Goal: Information Seeking & Learning: Check status

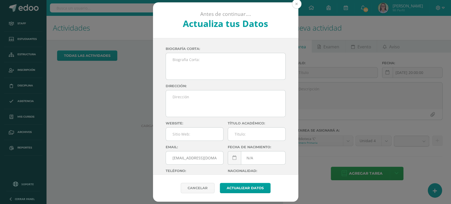
click at [294, 3] on button at bounding box center [297, 4] width 10 height 10
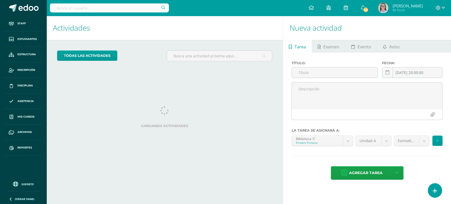
click at [108, 6] on input "text" at bounding box center [109, 7] width 119 height 9
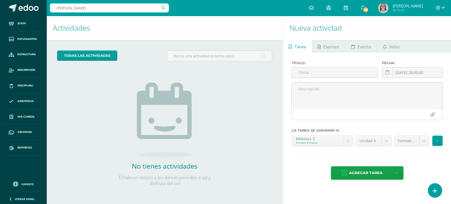
type input "ana paola merino"
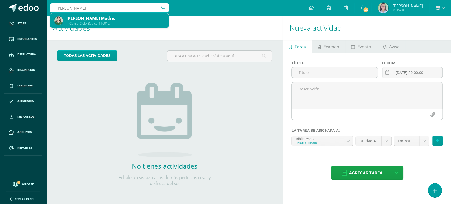
click at [99, 20] on div "[PERSON_NAME] Madrid" at bounding box center [116, 19] width 98 height 6
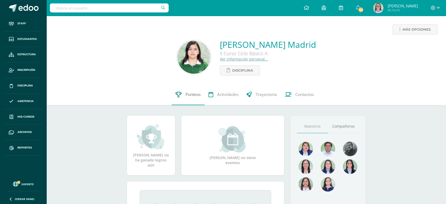
click at [188, 98] on link "Punteos" at bounding box center [188, 94] width 33 height 21
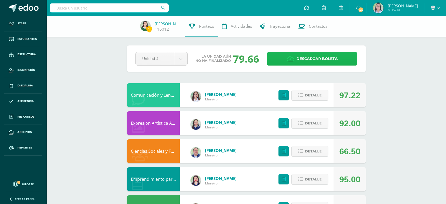
click at [295, 63] on link "Descargar boleta" at bounding box center [312, 58] width 90 height 13
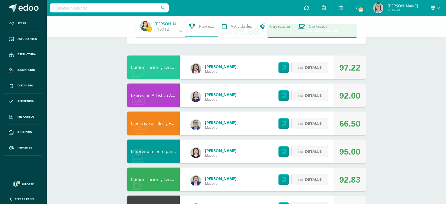
scroll to position [29, 0]
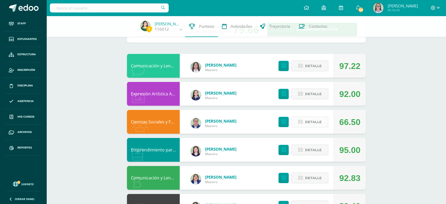
click at [306, 122] on span "Detalle" at bounding box center [313, 122] width 17 height 10
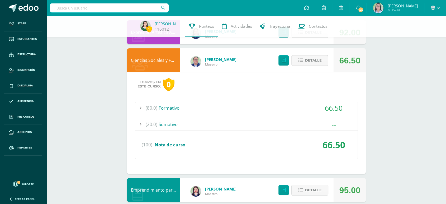
scroll to position [117, 0]
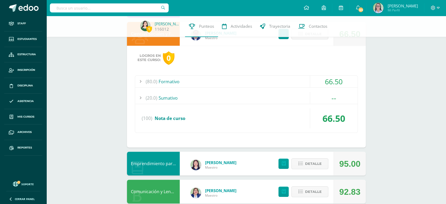
click at [298, 82] on div "(80.0) Formativo" at bounding box center [246, 82] width 223 height 12
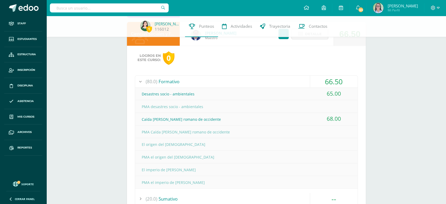
click at [298, 82] on div "(80.0) Formativo" at bounding box center [246, 82] width 223 height 12
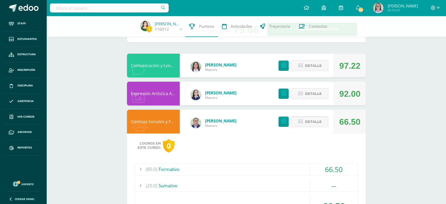
scroll to position [29, 0]
click at [309, 119] on span "Detalle" at bounding box center [313, 122] width 17 height 10
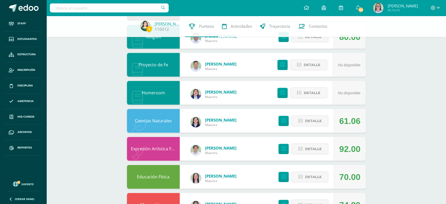
scroll to position [235, 0]
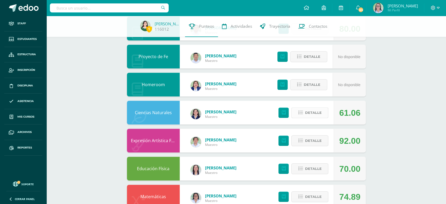
click at [308, 110] on span "Detalle" at bounding box center [313, 113] width 17 height 10
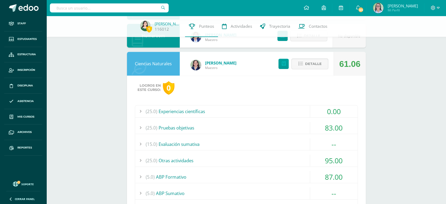
scroll to position [293, 0]
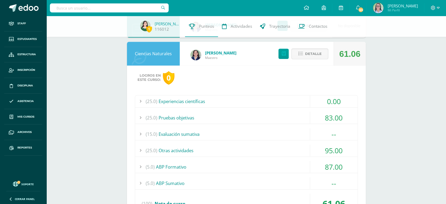
click at [299, 103] on div "(25.0) Experiencias científicas" at bounding box center [246, 101] width 223 height 12
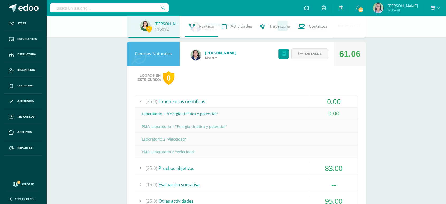
click at [299, 103] on div "(25.0) Experiencias científicas" at bounding box center [246, 101] width 223 height 12
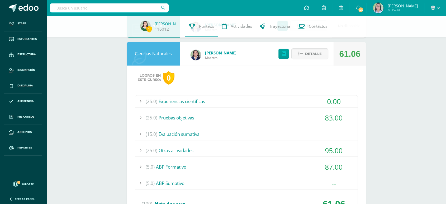
click at [298, 124] on div "(25.0) Experiencias científicas 0.00 Laboratorio 1 "Energía cinética y potencia…" at bounding box center [246, 156] width 223 height 123
click at [297, 120] on div "(25.0) Pruebas objetivas" at bounding box center [246, 118] width 223 height 12
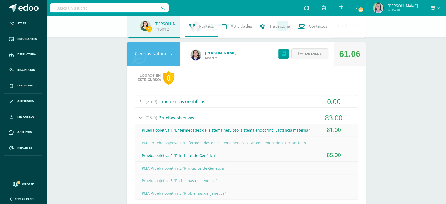
click at [297, 120] on div "(25.0) Pruebas objetivas" at bounding box center [246, 118] width 223 height 12
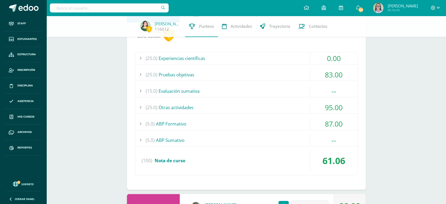
scroll to position [352, 0]
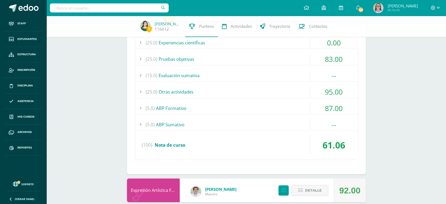
click at [293, 94] on div "(25.0) Otras actividades" at bounding box center [246, 92] width 223 height 12
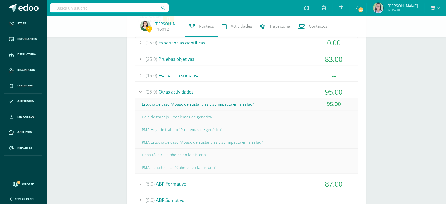
click at [293, 94] on div "(25.0) Otras actividades" at bounding box center [246, 92] width 223 height 12
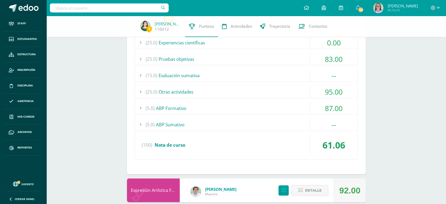
click at [293, 113] on div "(5.0) ABP Formativo" at bounding box center [246, 108] width 223 height 12
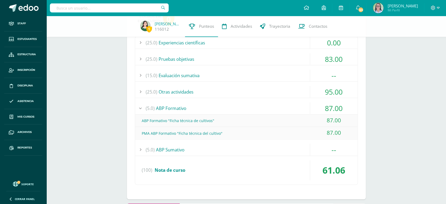
click at [293, 113] on div "(5.0) ABP Formativo" at bounding box center [246, 108] width 223 height 12
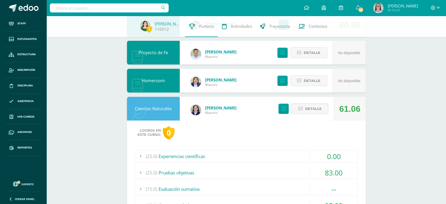
scroll to position [235, 0]
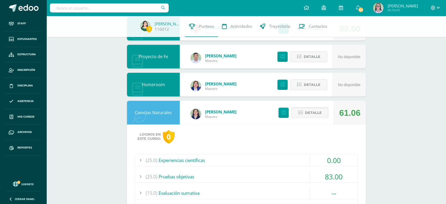
drag, startPoint x: 303, startPoint y: 108, endPoint x: 303, endPoint y: 111, distance: 3.2
click at [303, 111] on button "Detalle" at bounding box center [310, 112] width 37 height 11
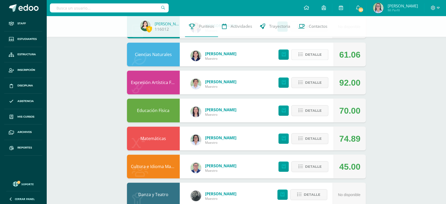
scroll to position [306, 0]
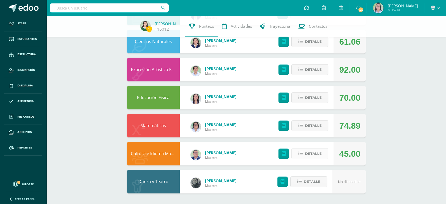
click at [323, 152] on button "Detalle" at bounding box center [310, 153] width 37 height 11
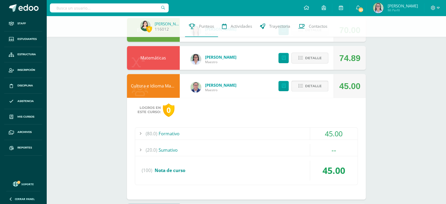
scroll to position [394, 0]
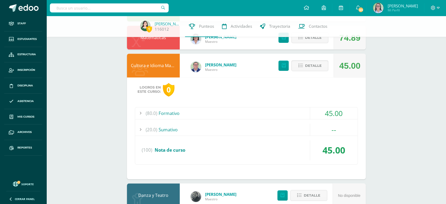
click at [296, 111] on div "(80.0) Formativo" at bounding box center [246, 113] width 223 height 12
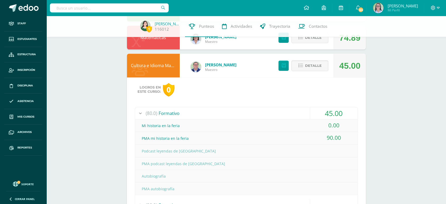
click at [296, 111] on div "(80.0) Formativo" at bounding box center [246, 113] width 223 height 12
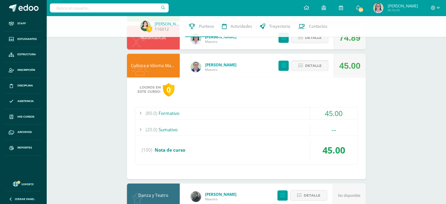
click at [311, 67] on span "Detalle" at bounding box center [313, 66] width 17 height 10
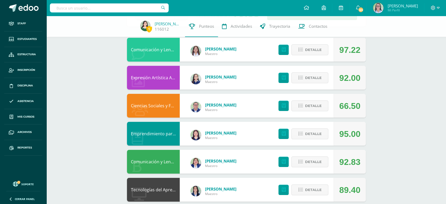
scroll to position [0, 0]
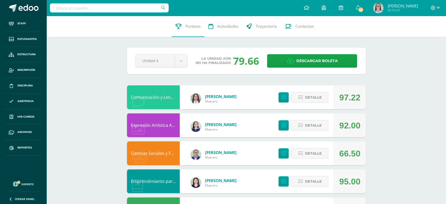
click at [112, 10] on input "text" at bounding box center [109, 7] width 119 height 9
type input "mateo"
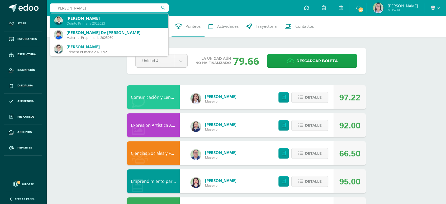
click at [77, 20] on div "Mateo Monzón Asturias" at bounding box center [116, 19] width 98 height 6
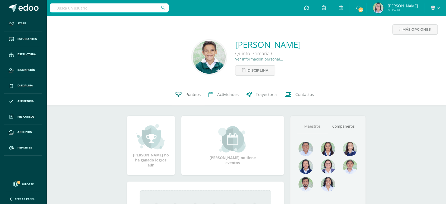
click at [189, 100] on link "Punteos" at bounding box center [188, 94] width 33 height 21
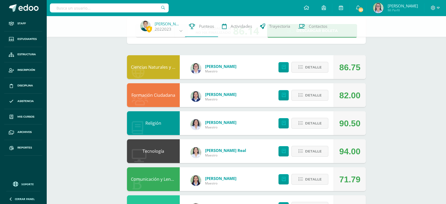
scroll to position [29, 0]
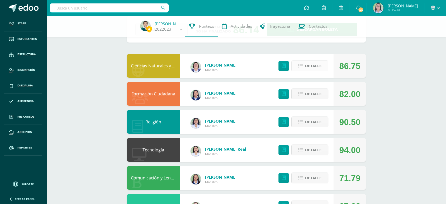
click at [311, 65] on span "Detalle" at bounding box center [313, 66] width 17 height 10
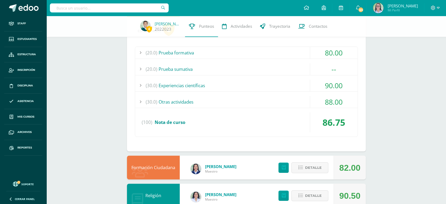
scroll to position [88, 0]
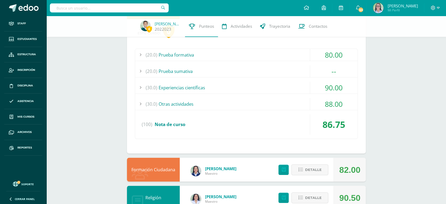
click at [245, 56] on div "(20.0) Prueba formativa" at bounding box center [246, 55] width 223 height 12
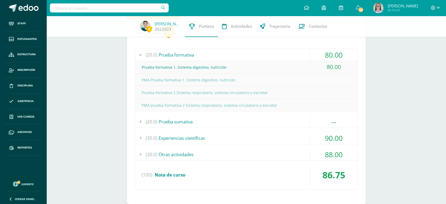
click at [245, 56] on div "(20.0) Prueba formativa" at bounding box center [246, 55] width 223 height 12
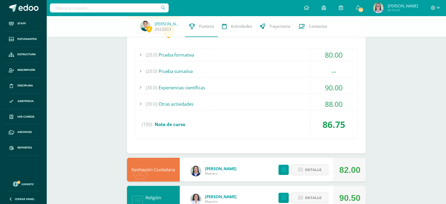
click at [231, 82] on div "(30.0) Experiencias científicas" at bounding box center [246, 88] width 223 height 12
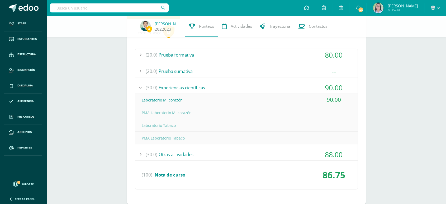
click at [230, 84] on div "(30.0) Experiencias científicas" at bounding box center [246, 88] width 223 height 12
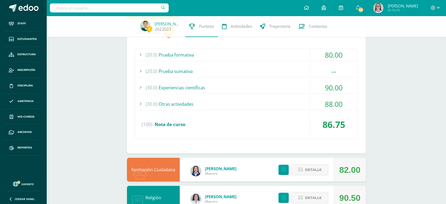
click at [231, 99] on div "(30.0) Otras actividades" at bounding box center [246, 104] width 223 height 12
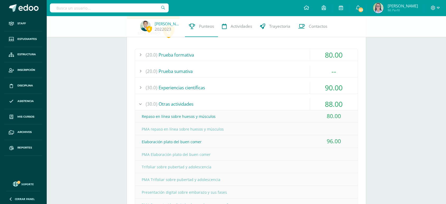
click at [231, 99] on div "(30.0) Otras actividades" at bounding box center [246, 104] width 223 height 12
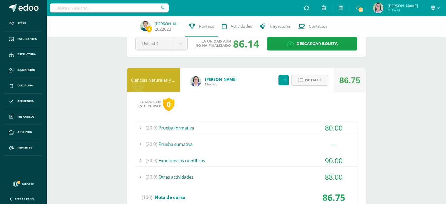
scroll to position [0, 0]
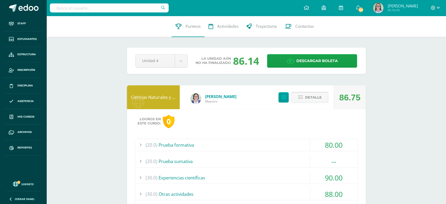
click at [303, 100] on button "Detalle" at bounding box center [310, 97] width 37 height 11
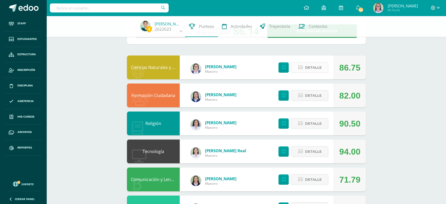
scroll to position [29, 0]
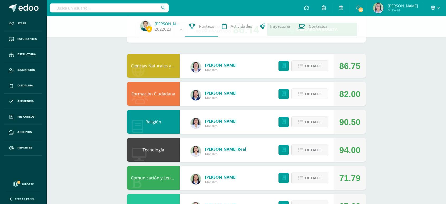
click at [309, 96] on span "Detalle" at bounding box center [313, 94] width 17 height 10
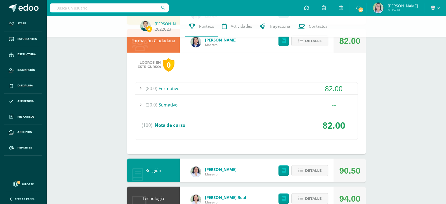
scroll to position [88, 0]
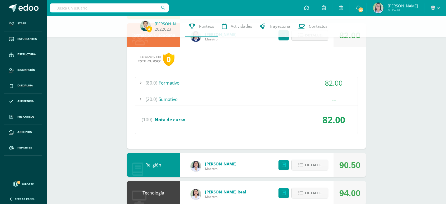
click at [290, 81] on div "(80.0) Formativo" at bounding box center [246, 83] width 223 height 12
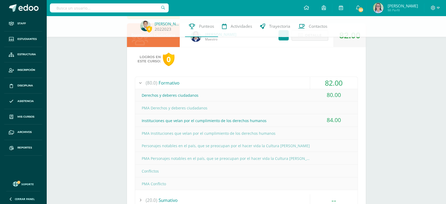
click at [310, 40] on span "Detalle" at bounding box center [313, 35] width 17 height 10
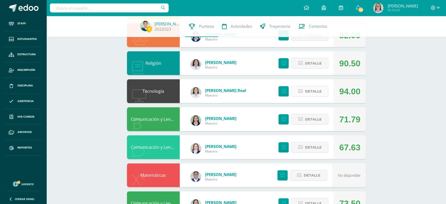
click at [313, 92] on span "Detalle" at bounding box center [313, 91] width 17 height 10
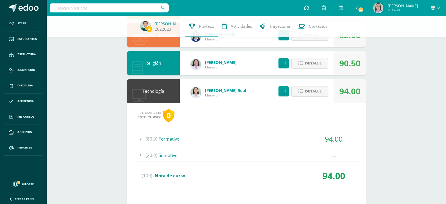
click at [317, 135] on div "94.00" at bounding box center [334, 139] width 48 height 12
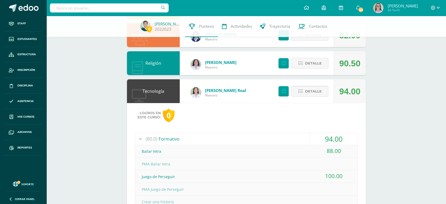
click at [317, 135] on div "94.00" at bounding box center [334, 139] width 48 height 12
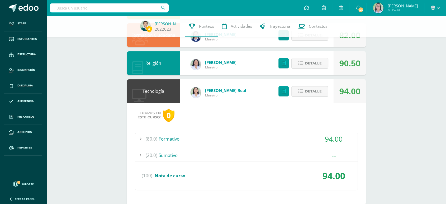
click at [319, 91] on span "Detalle" at bounding box center [313, 91] width 17 height 10
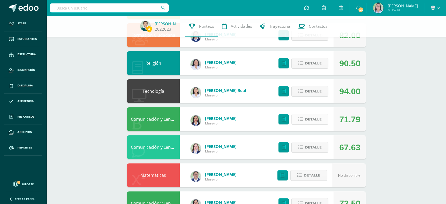
click at [313, 120] on span "Detalle" at bounding box center [313, 119] width 17 height 10
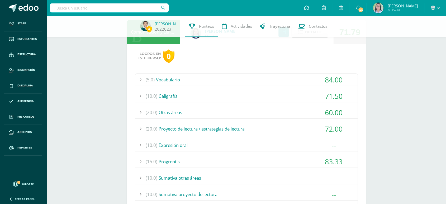
scroll to position [176, 0]
click at [271, 108] on div "(20.0) Otras áreas" at bounding box center [246, 112] width 223 height 12
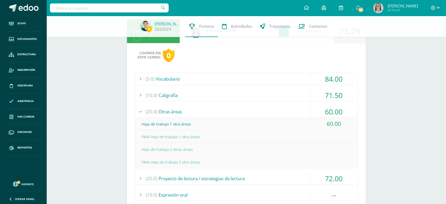
click at [271, 108] on div "(20.0) Otras áreas" at bounding box center [246, 112] width 223 height 12
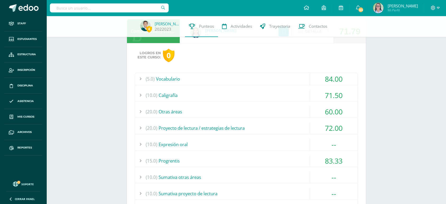
click at [271, 90] on div "(10.0) Caligrafía" at bounding box center [246, 95] width 223 height 12
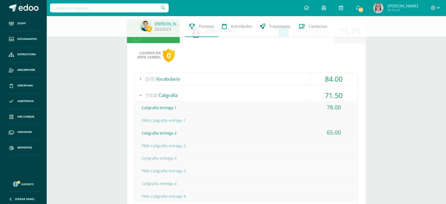
click at [271, 90] on div "(10.0) Caligrafía" at bounding box center [246, 95] width 223 height 12
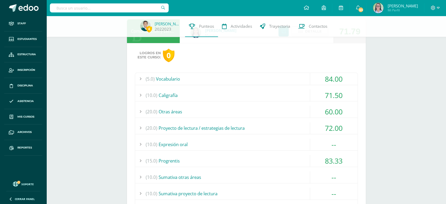
click at [269, 76] on div "(5.0) Vocabulario" at bounding box center [246, 79] width 223 height 12
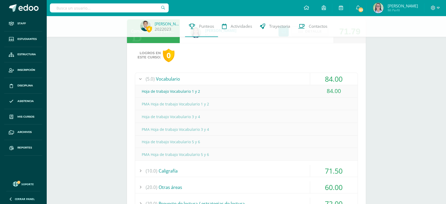
click at [269, 76] on div "(5.0) Vocabulario" at bounding box center [246, 79] width 223 height 12
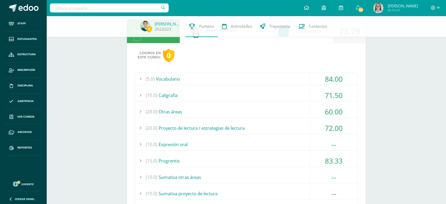
click at [267, 123] on div "(20.0) Proyecto de lectura / estrategias de lectura" at bounding box center [246, 128] width 223 height 12
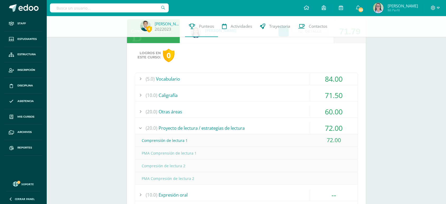
click at [266, 127] on div "(20.0) Proyecto de lectura / estrategias de lectura" at bounding box center [246, 128] width 223 height 12
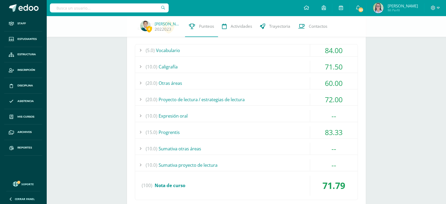
scroll to position [205, 0]
click at [266, 99] on div "(20.0) Proyecto de lectura / estrategias de lectura" at bounding box center [246, 99] width 223 height 12
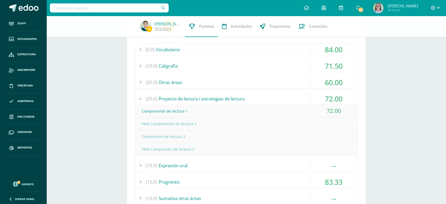
click at [249, 96] on div "(20.0) Proyecto de lectura / estrategias de lectura" at bounding box center [246, 99] width 223 height 12
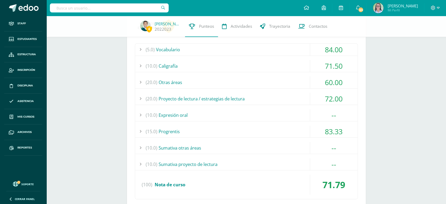
click at [250, 117] on div "(10.0) Expresión oral" at bounding box center [246, 115] width 223 height 12
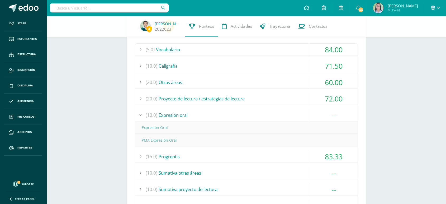
click at [250, 117] on div "(10.0) Expresión oral" at bounding box center [246, 115] width 223 height 12
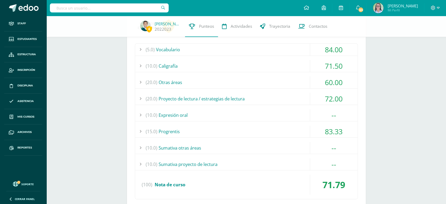
click at [243, 130] on div "(15.0) Progrentis" at bounding box center [246, 131] width 223 height 12
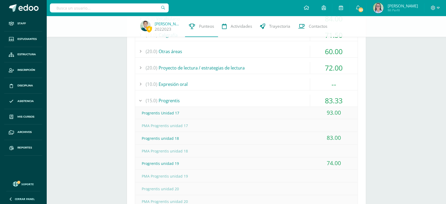
scroll to position [235, 0]
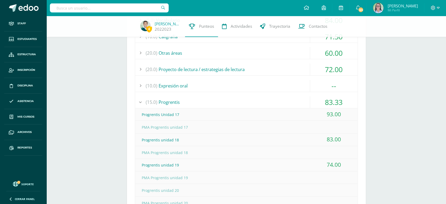
click at [259, 68] on div "(20.0) Proyecto de lectura / estrategias de lectura" at bounding box center [246, 69] width 223 height 12
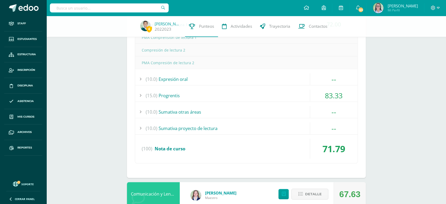
scroll to position [293, 0]
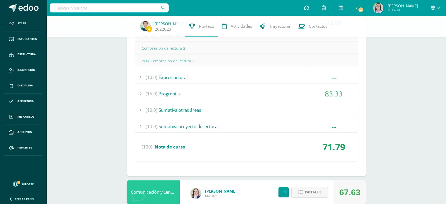
click at [277, 89] on div "(15.0) Progrentis" at bounding box center [246, 94] width 223 height 12
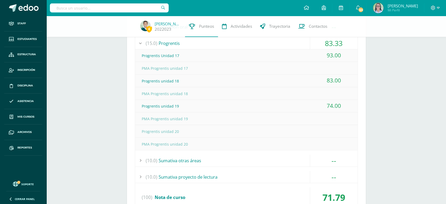
click at [277, 89] on div "PMA Progrentis unidad 18" at bounding box center [246, 94] width 223 height 12
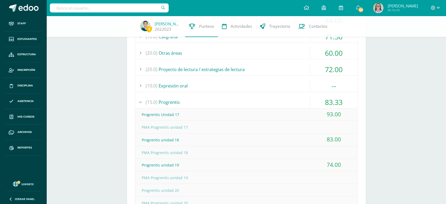
click at [273, 99] on div "(15.0) Progrentis" at bounding box center [246, 102] width 223 height 12
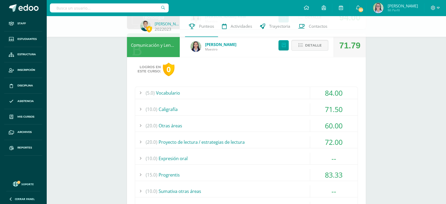
scroll to position [147, 0]
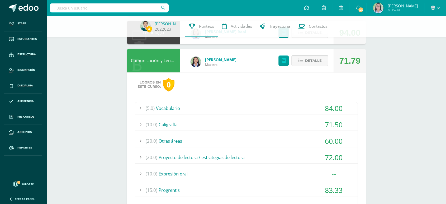
click at [309, 60] on span "Detalle" at bounding box center [313, 61] width 17 height 10
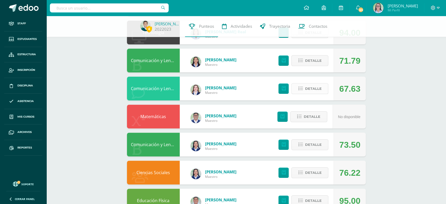
click at [319, 90] on span "Detalle" at bounding box center [313, 89] width 17 height 10
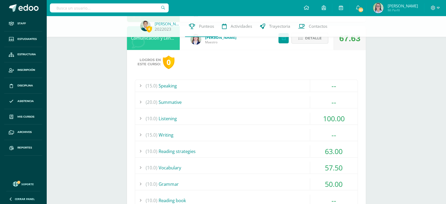
scroll to position [205, 0]
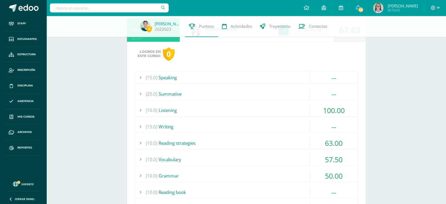
click at [299, 108] on div "(10.0) Listening" at bounding box center [246, 110] width 223 height 12
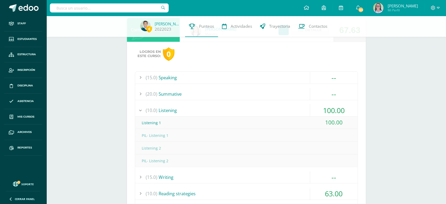
click at [299, 108] on div "(10.0) Listening" at bounding box center [246, 110] width 223 height 12
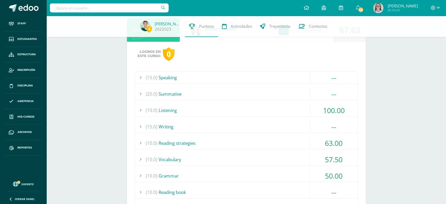
click at [309, 141] on div "(10.0) Reading strategies" at bounding box center [246, 143] width 223 height 12
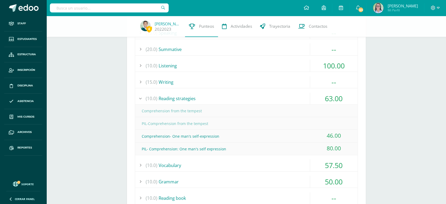
scroll to position [264, 0]
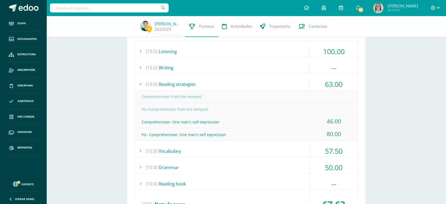
click at [301, 79] on div "(10.0) Reading strategies" at bounding box center [246, 84] width 223 height 12
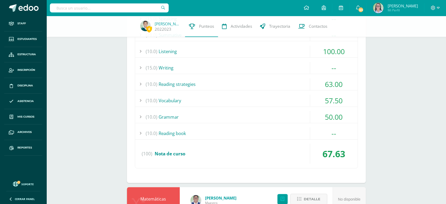
click at [305, 99] on div "(10.0) Vocabulary" at bounding box center [246, 101] width 223 height 12
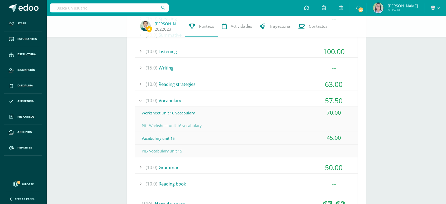
click at [304, 101] on div "(10.0) Vocabulary" at bounding box center [246, 101] width 223 height 12
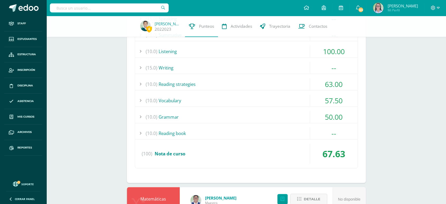
click at [301, 117] on div "(10.0) Grammar" at bounding box center [246, 117] width 223 height 12
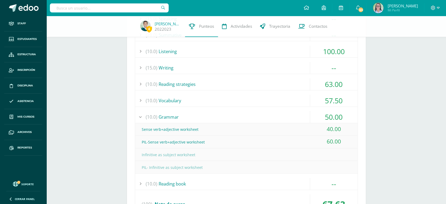
click at [300, 117] on div "(10.0) Grammar" at bounding box center [246, 117] width 223 height 12
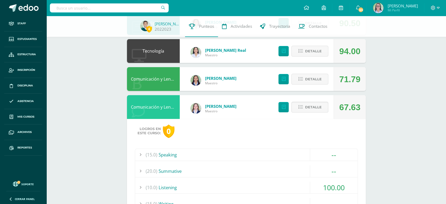
scroll to position [117, 0]
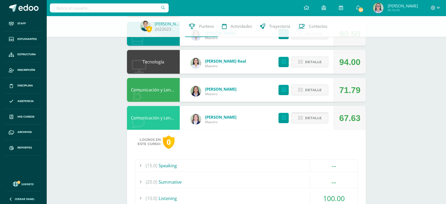
click at [304, 114] on button "Detalle" at bounding box center [310, 118] width 37 height 11
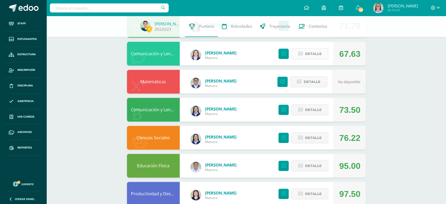
scroll to position [205, 0]
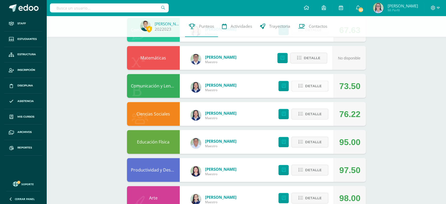
click at [310, 88] on span "Detalle" at bounding box center [313, 86] width 17 height 10
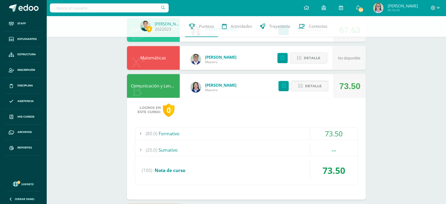
click at [310, 88] on span "Detalle" at bounding box center [313, 86] width 17 height 10
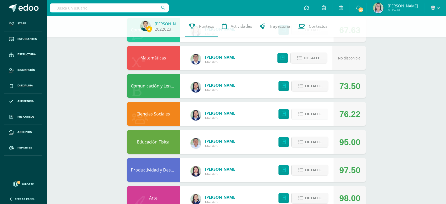
click at [311, 114] on span "Detalle" at bounding box center [313, 114] width 17 height 10
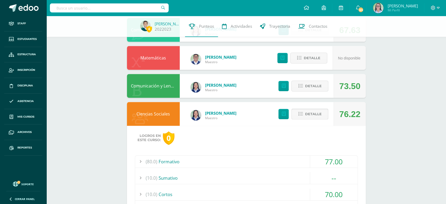
click at [311, 114] on span "Detalle" at bounding box center [313, 114] width 17 height 10
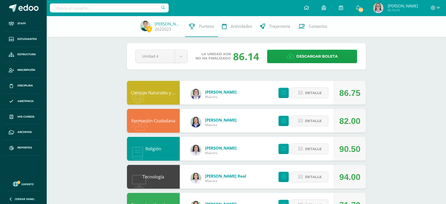
scroll to position [0, 0]
